Goal: Transaction & Acquisition: Purchase product/service

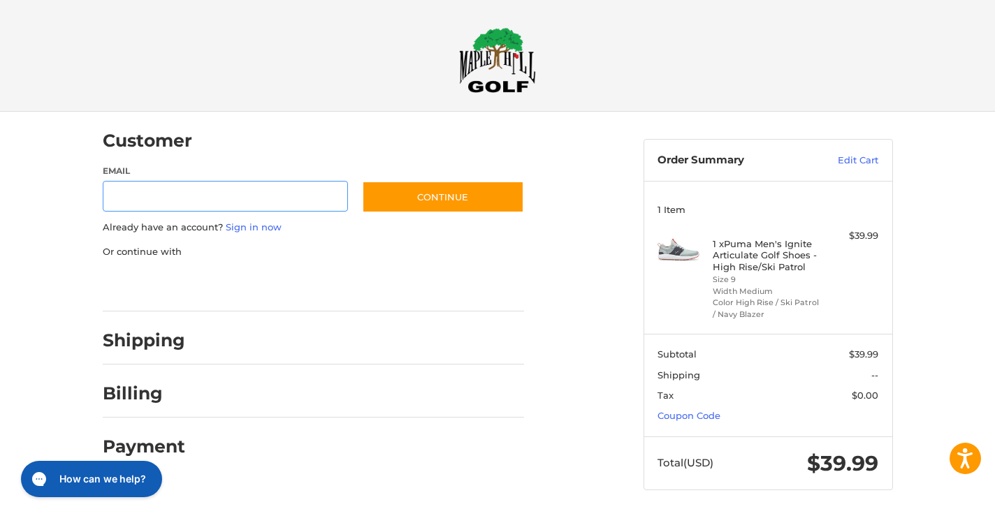
scroll to position [1, 0]
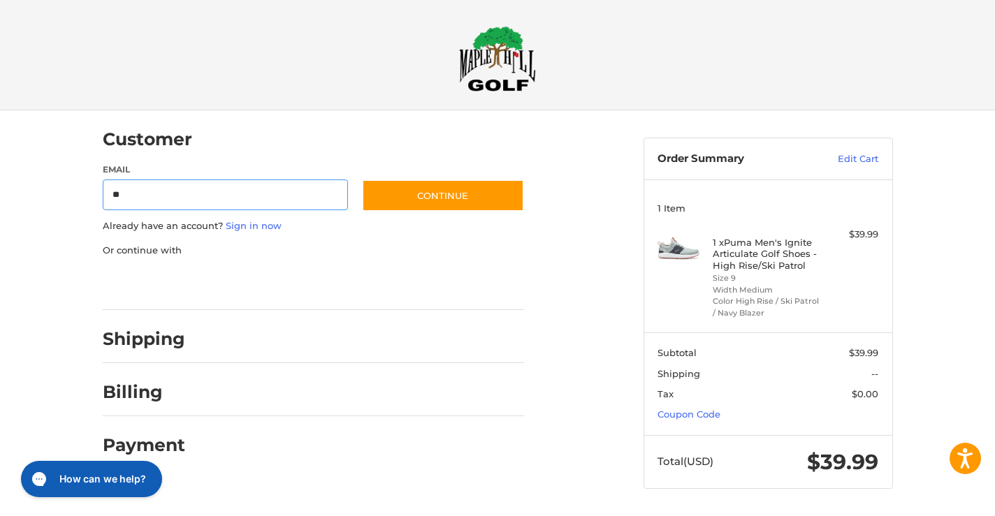
type input "**********"
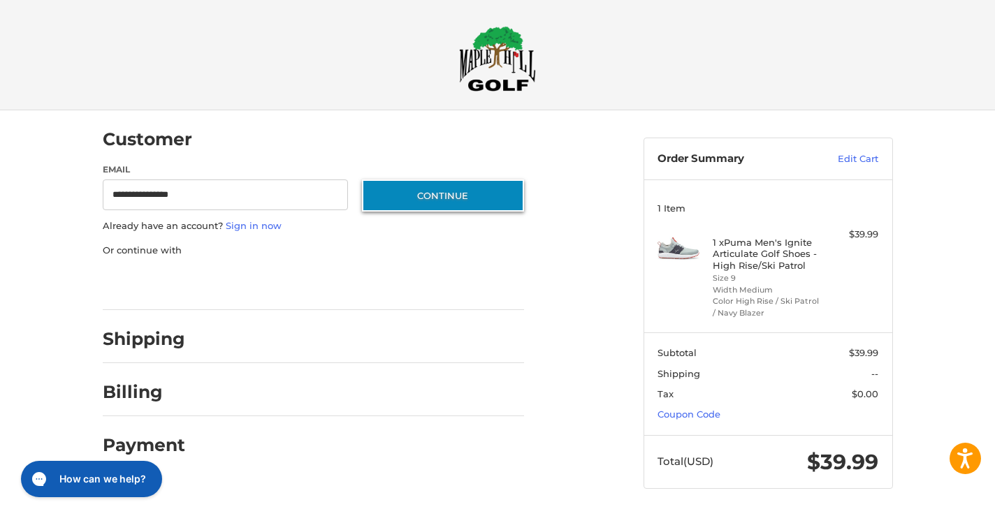
click at [433, 183] on button "Continue" at bounding box center [443, 196] width 162 height 32
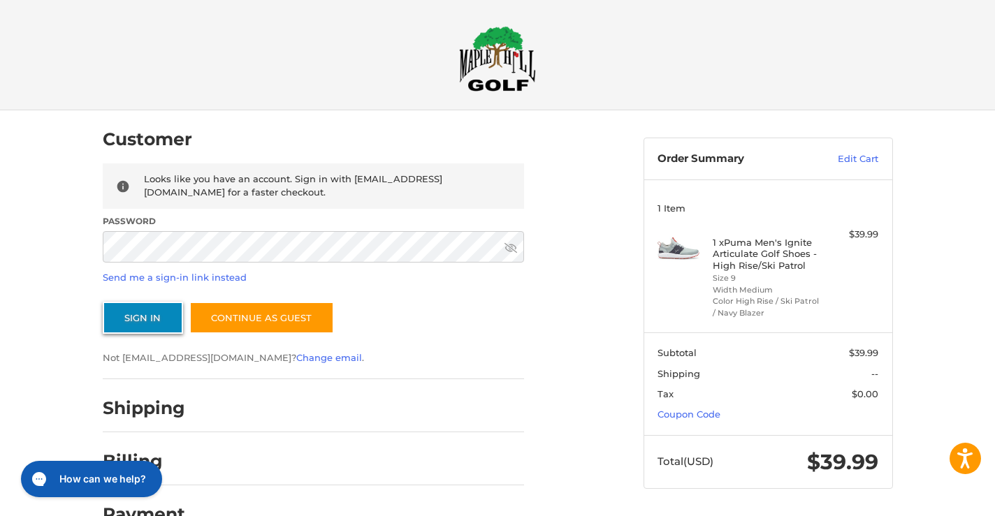
click at [153, 312] on button "Sign In" at bounding box center [143, 318] width 80 height 32
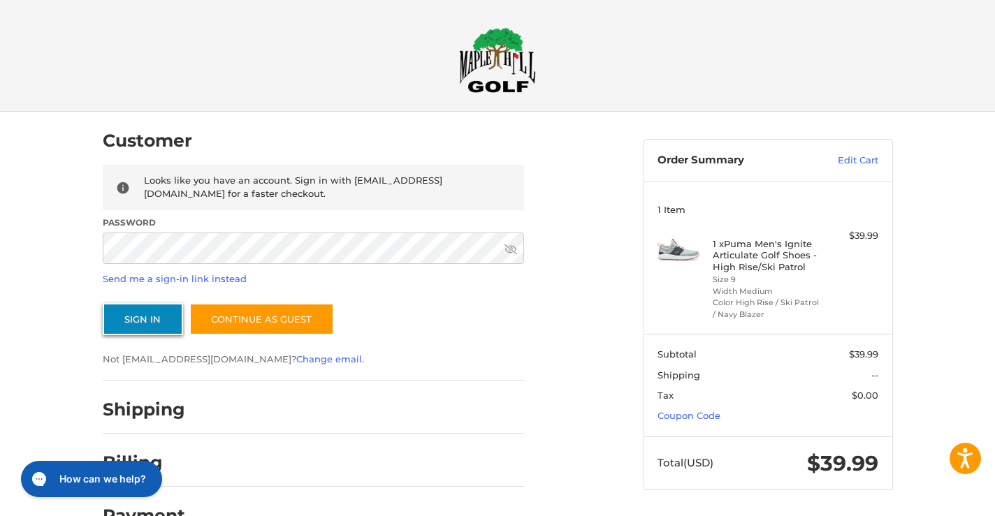
click at [161, 321] on button "Sign In" at bounding box center [143, 319] width 80 height 32
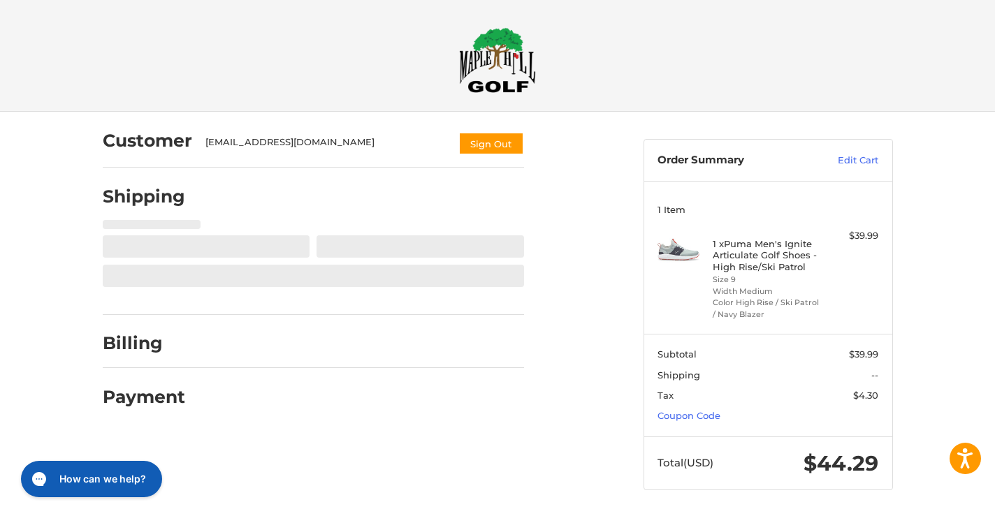
scroll to position [1, 0]
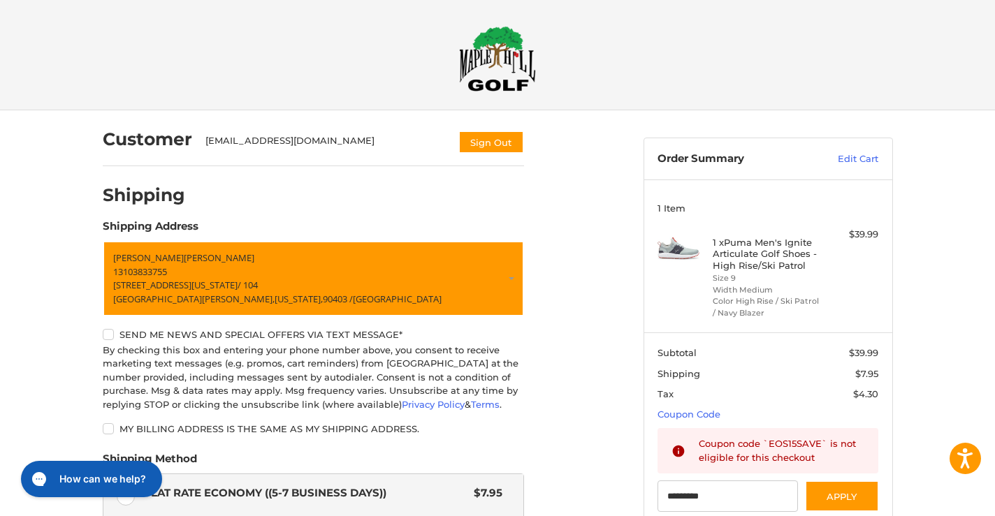
type input "*********"
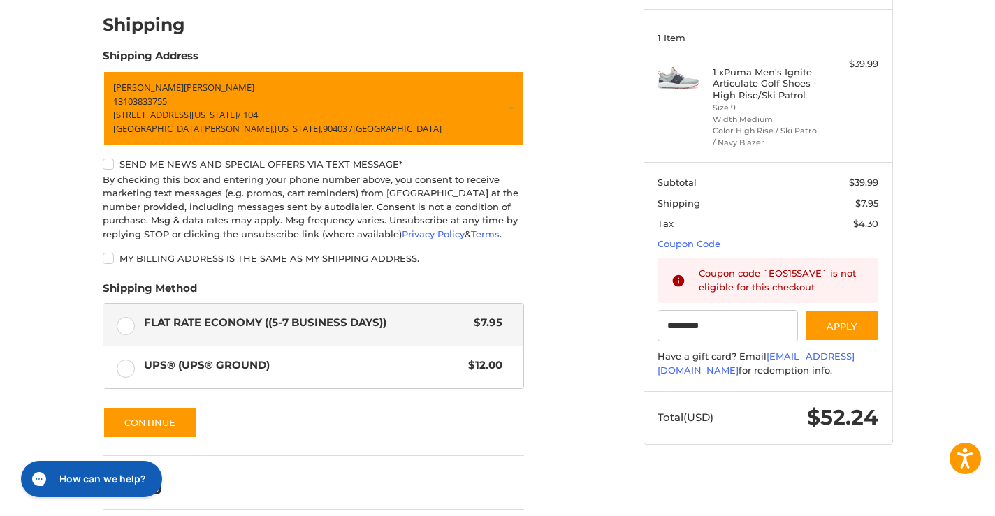
scroll to position [234, 0]
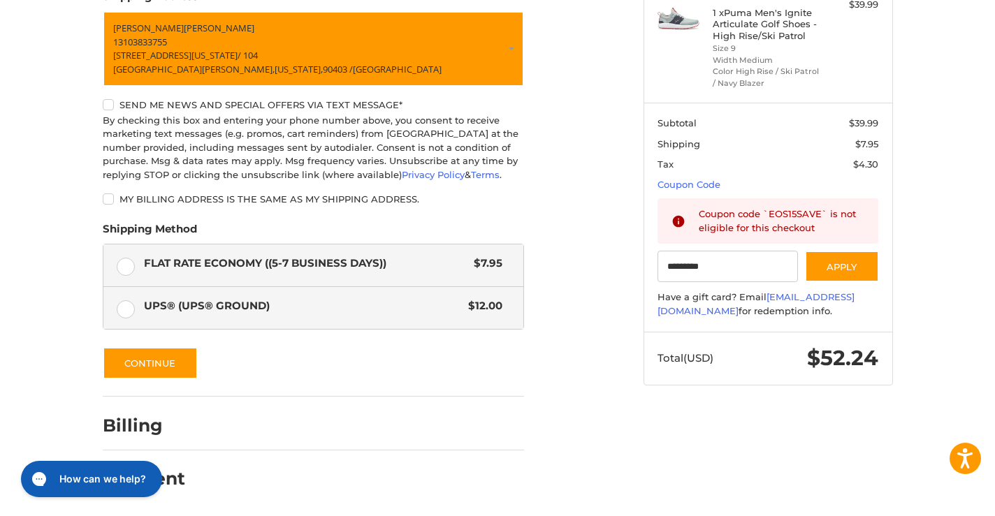
click at [122, 307] on label "UPS® (UPS® Ground) $12.00" at bounding box center [313, 308] width 420 height 42
click at [121, 266] on label "Flat Rate Economy ((5-7 Business Days)) $7.95" at bounding box center [313, 266] width 420 height 42
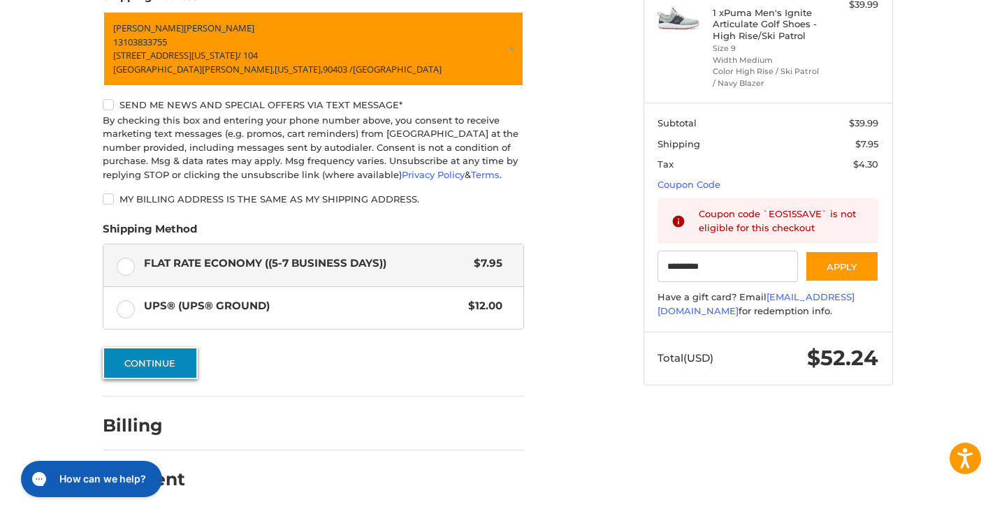
click at [157, 368] on button "Continue" at bounding box center [150, 363] width 95 height 32
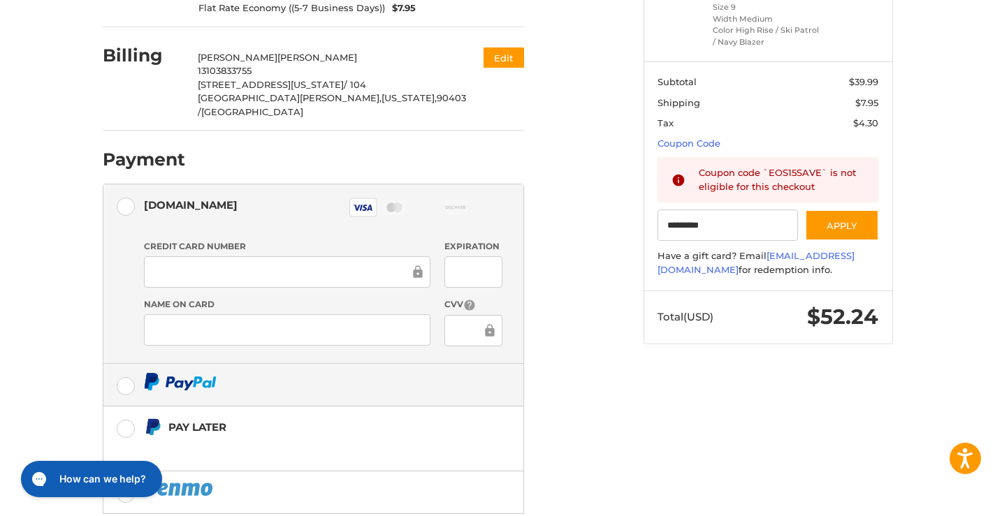
scroll to position [332, 0]
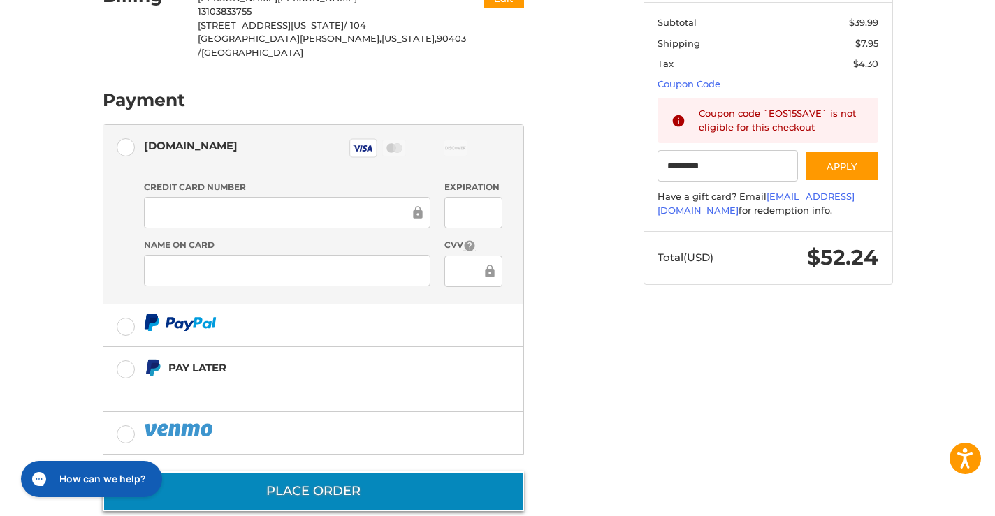
click at [283, 472] on button "Place Order" at bounding box center [313, 492] width 421 height 40
click at [368, 472] on button "Place Order" at bounding box center [313, 492] width 421 height 40
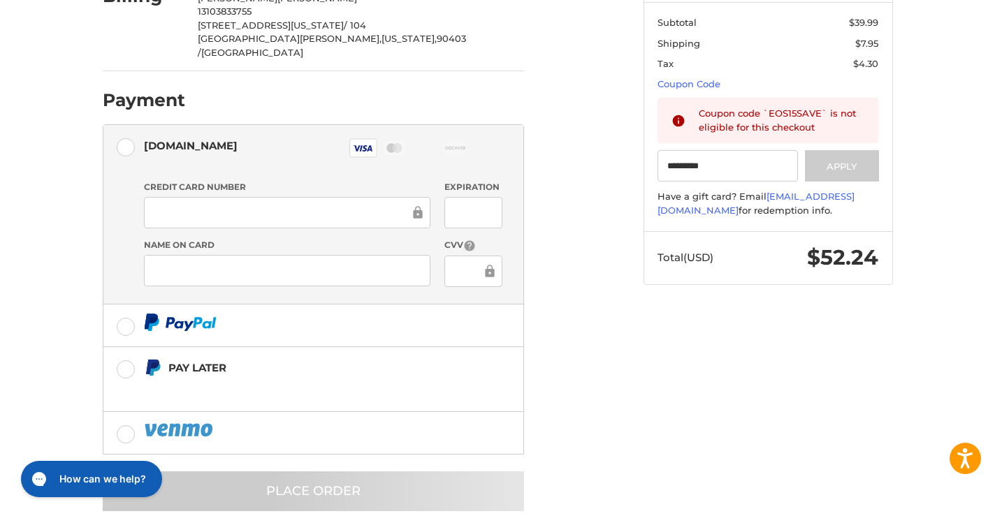
scroll to position [0, 0]
